Goal: Navigation & Orientation: Understand site structure

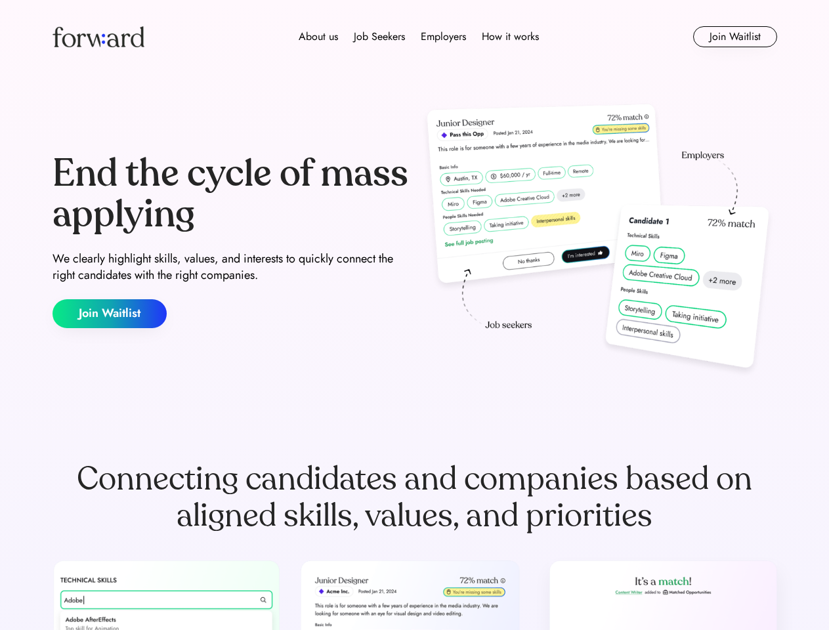
click at [414, 315] on div "End the cycle of mass applying We clearly highlight skills, values, and interes…" at bounding box center [414, 241] width 724 height 282
click at [415, 37] on div "About us Job Seekers Employers How it works" at bounding box center [418, 37] width 517 height 16
click at [98, 37] on img at bounding box center [98, 36] width 92 height 21
click at [419, 37] on div "About us Job Seekers Employers How it works" at bounding box center [418, 37] width 517 height 16
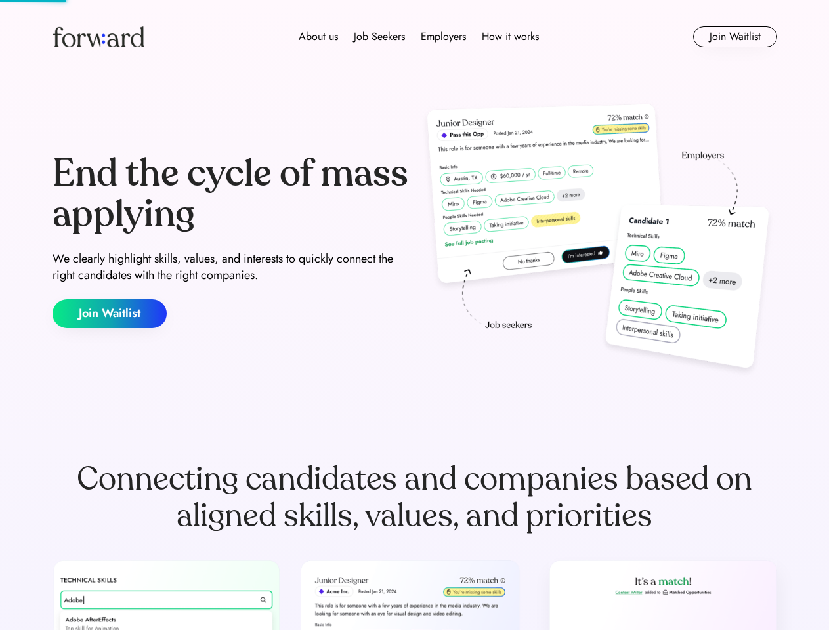
click at [318, 37] on div "About us" at bounding box center [318, 37] width 39 height 16
click at [379, 37] on div "Job Seekers" at bounding box center [379, 37] width 51 height 16
click at [443, 37] on div "Employers" at bounding box center [443, 37] width 45 height 16
click at [509, 37] on div "How it works" at bounding box center [510, 37] width 57 height 16
click at [734, 37] on button "Join Waitlist" at bounding box center [735, 36] width 84 height 21
